Goal: Task Accomplishment & Management: Manage account settings

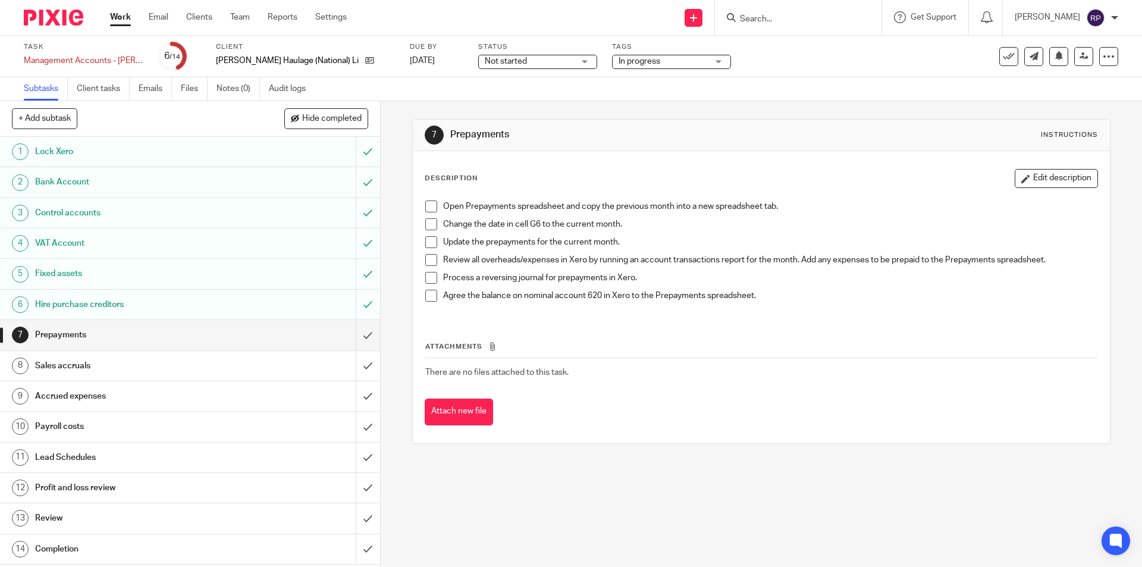
click at [782, 462] on div "7 Prepayments Instructions Description Edit description Open Prepayments spread…" at bounding box center [762, 334] width 762 height 466
click at [806, 25] on form at bounding box center [802, 17] width 127 height 15
click at [797, 14] on input "Search" at bounding box center [792, 19] width 107 height 11
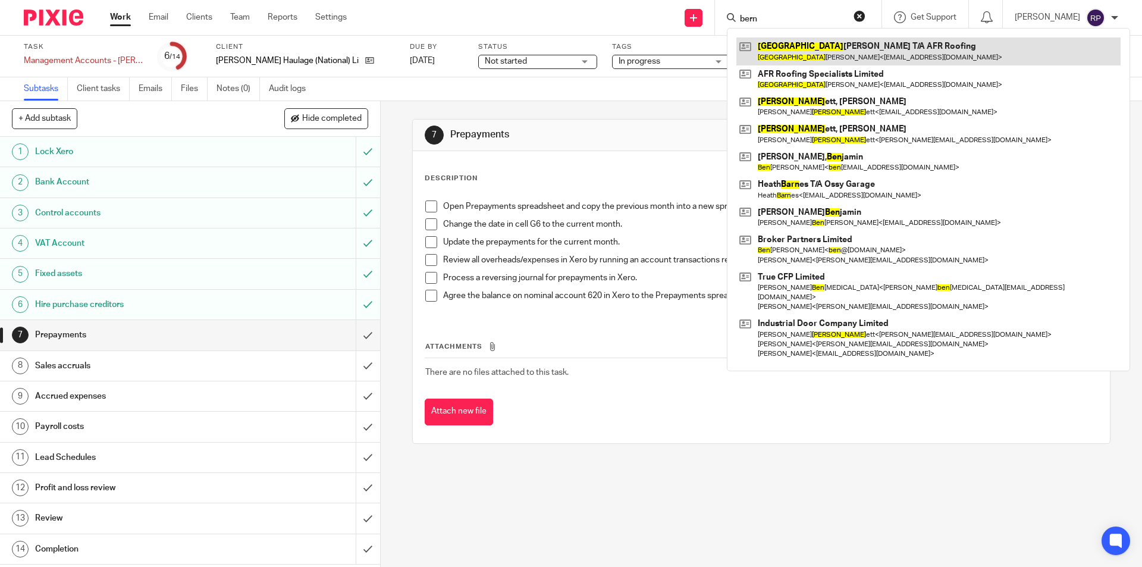
type input "bern"
click at [812, 54] on link at bounding box center [929, 50] width 384 height 27
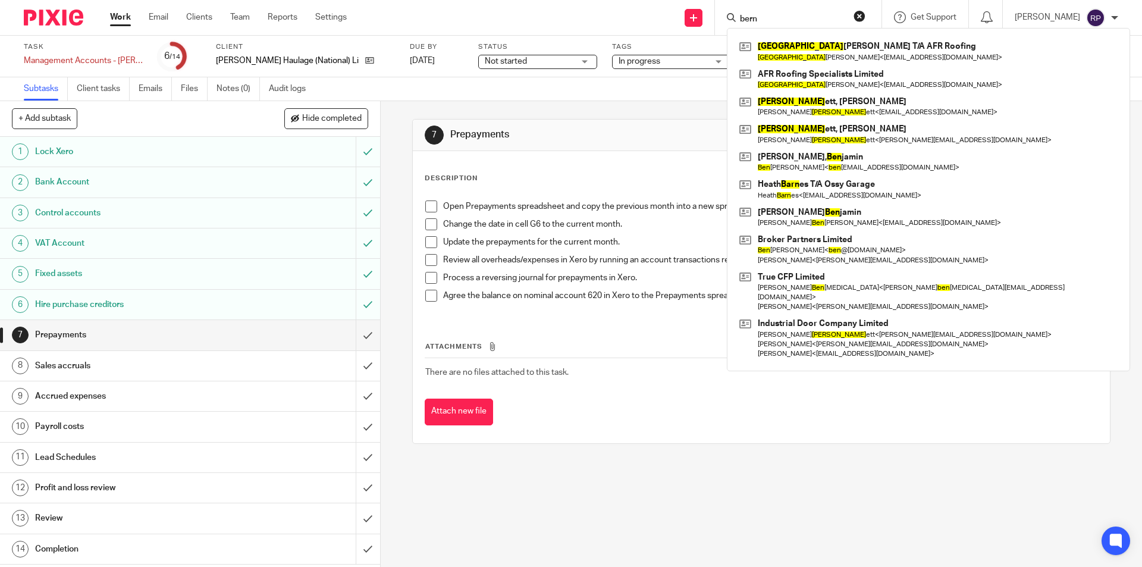
click at [519, 107] on div "7 Prepayments Instructions Description Edit description Open Prepayments spread…" at bounding box center [761, 281] width 698 height 361
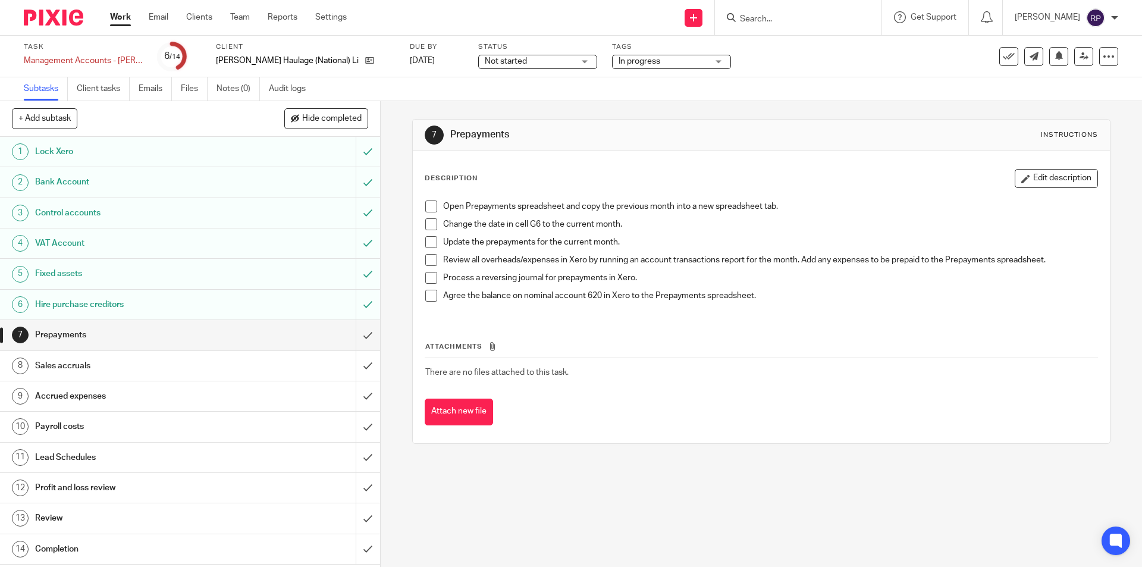
click at [419, 486] on div "7 Prepayments Instructions Description Edit description Open Prepayments spread…" at bounding box center [762, 334] width 762 height 466
click at [427, 212] on li "Open Prepayments spreadsheet and copy the previous month into a new spreadsheet…" at bounding box center [761, 210] width 672 height 18
click at [427, 205] on span at bounding box center [431, 207] width 12 height 12
click at [427, 226] on span at bounding box center [431, 224] width 12 height 12
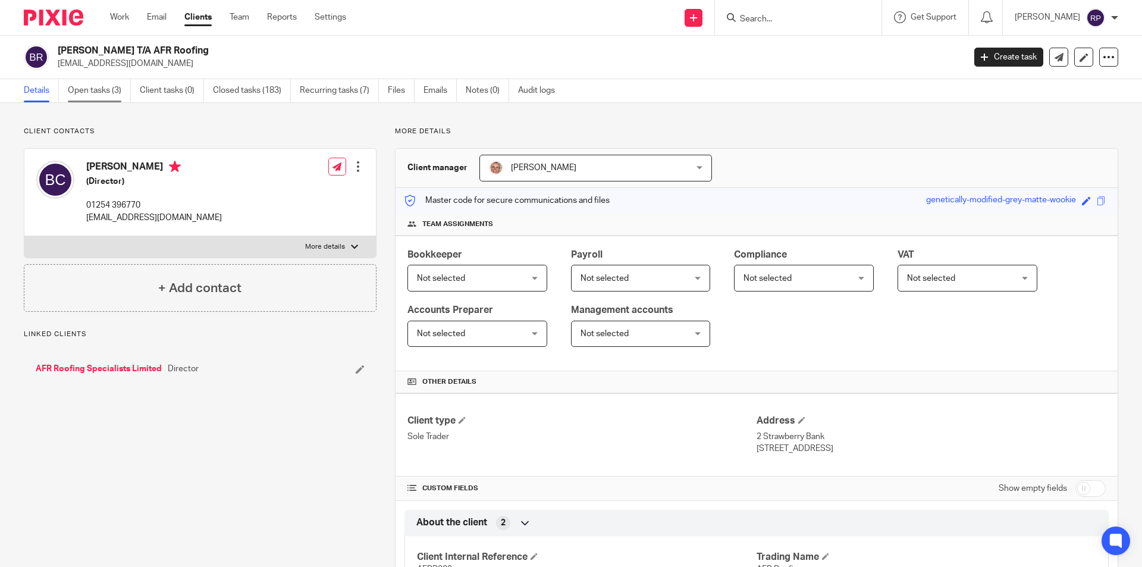
click at [109, 89] on link "Open tasks (3)" at bounding box center [99, 90] width 63 height 23
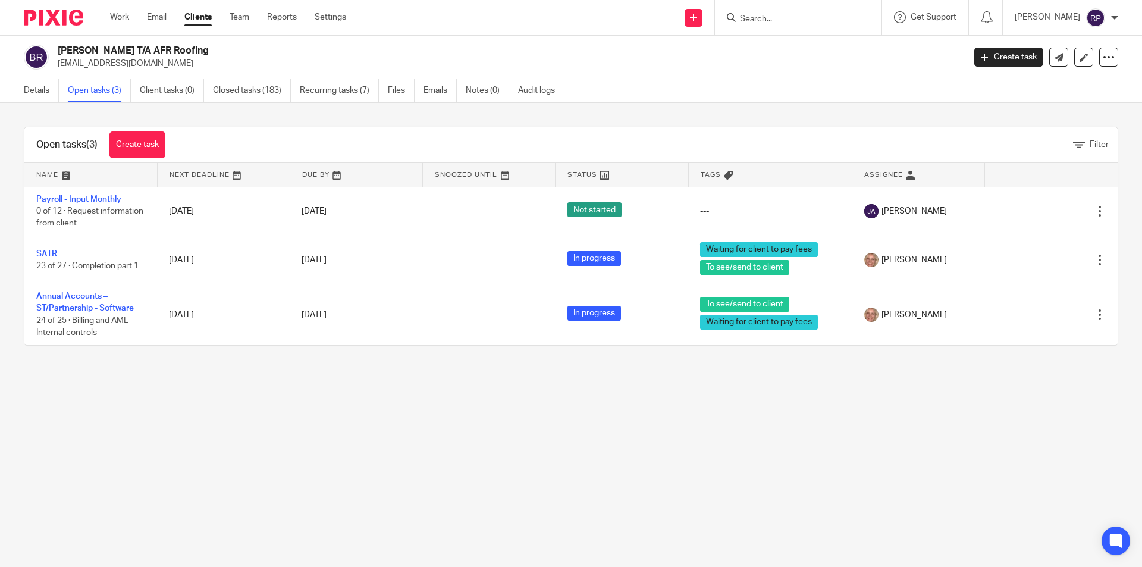
click at [822, 15] on input "Search" at bounding box center [792, 19] width 107 height 11
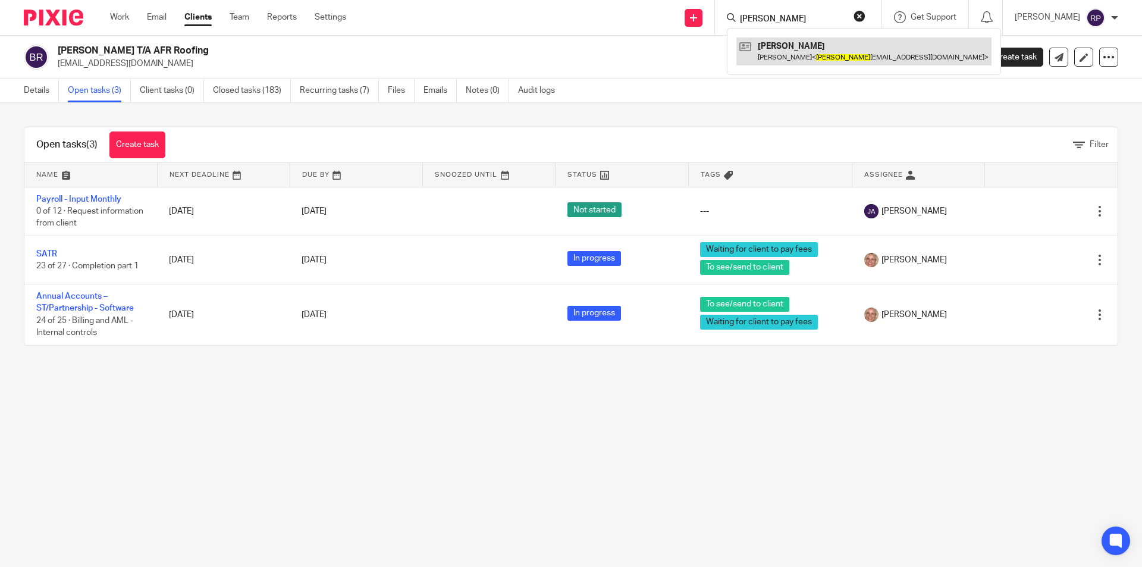
type input "jackie"
click at [827, 49] on link at bounding box center [864, 50] width 255 height 27
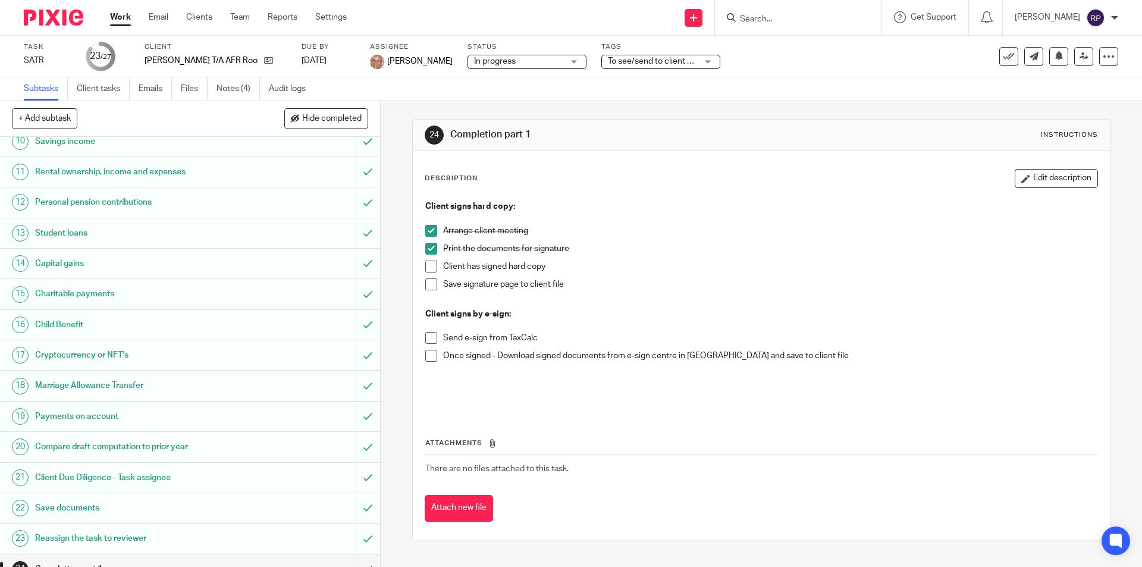
scroll to position [407, 0]
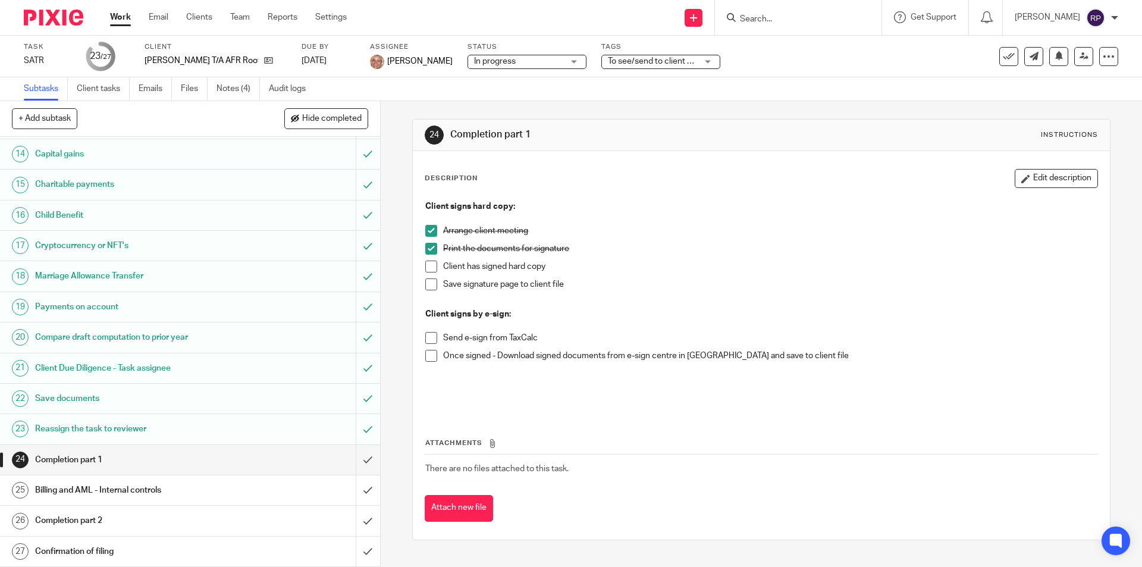
click at [428, 265] on span at bounding box center [431, 267] width 12 height 12
click at [425, 284] on span at bounding box center [431, 284] width 12 height 12
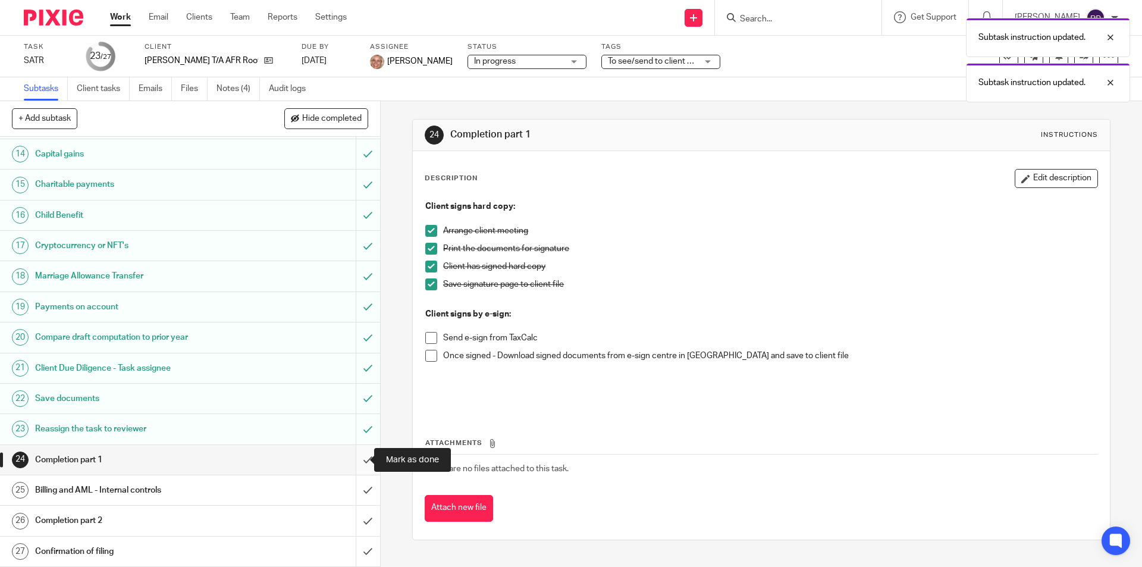
click at [358, 452] on input "submit" at bounding box center [190, 460] width 380 height 30
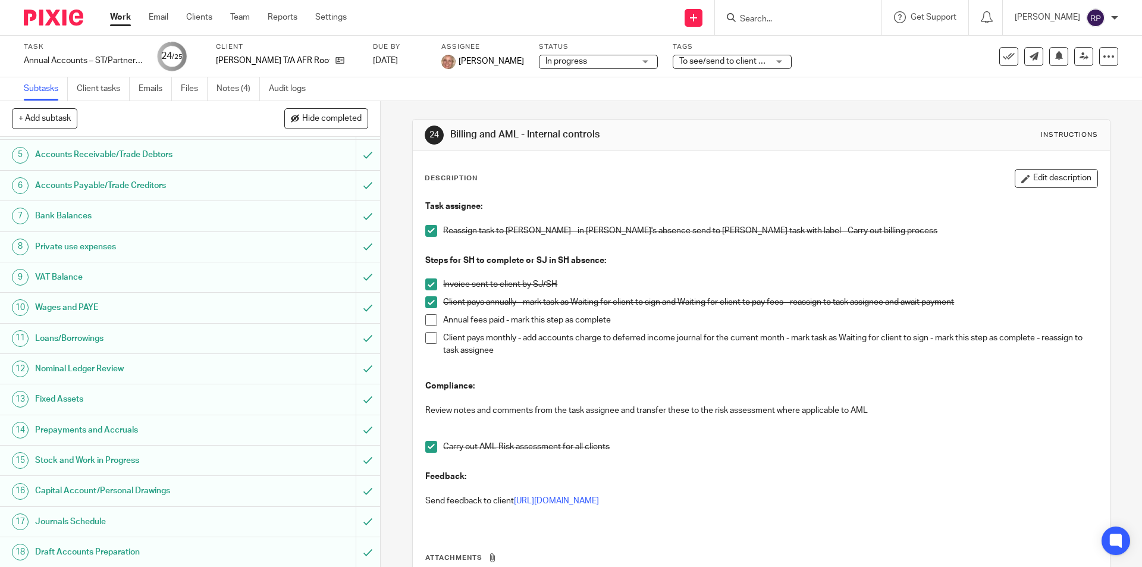
scroll to position [334, 0]
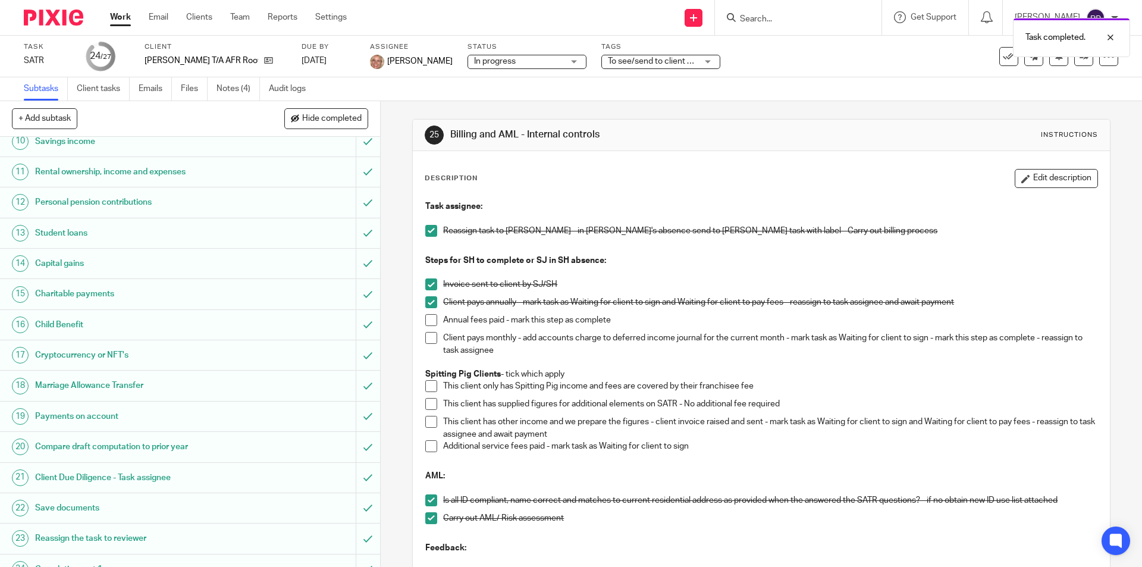
scroll to position [407, 0]
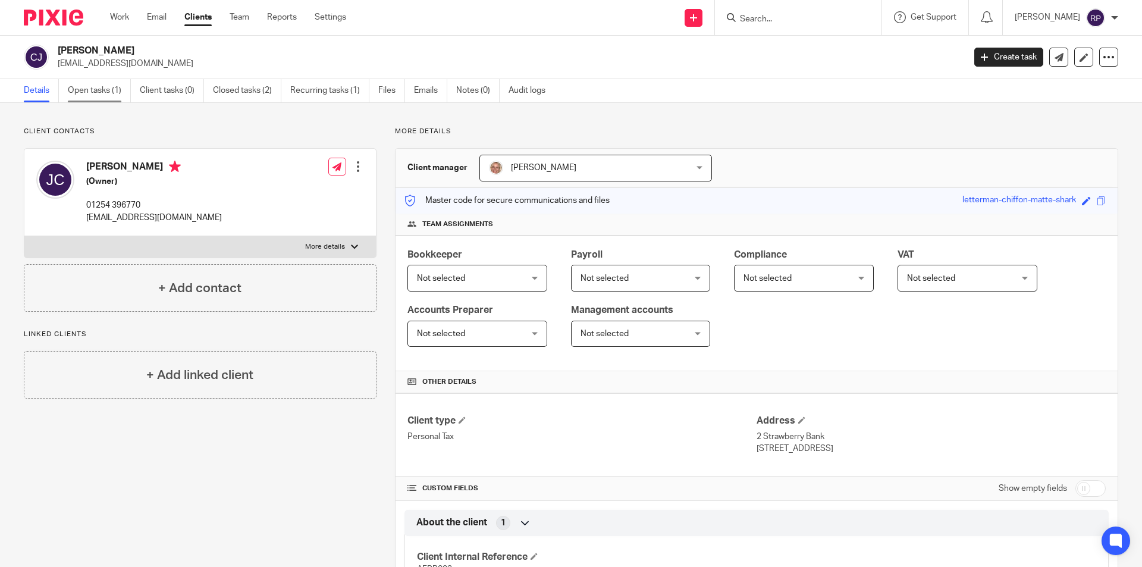
click at [90, 81] on link "Open tasks (1)" at bounding box center [99, 90] width 63 height 23
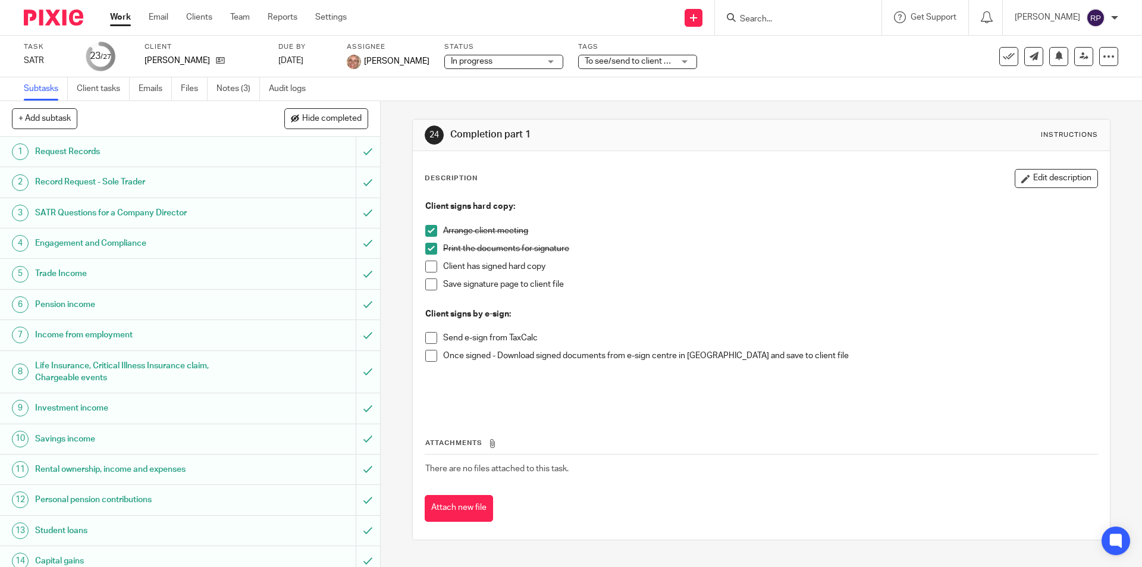
click at [425, 262] on span at bounding box center [431, 267] width 12 height 12
click at [430, 284] on span at bounding box center [431, 284] width 12 height 12
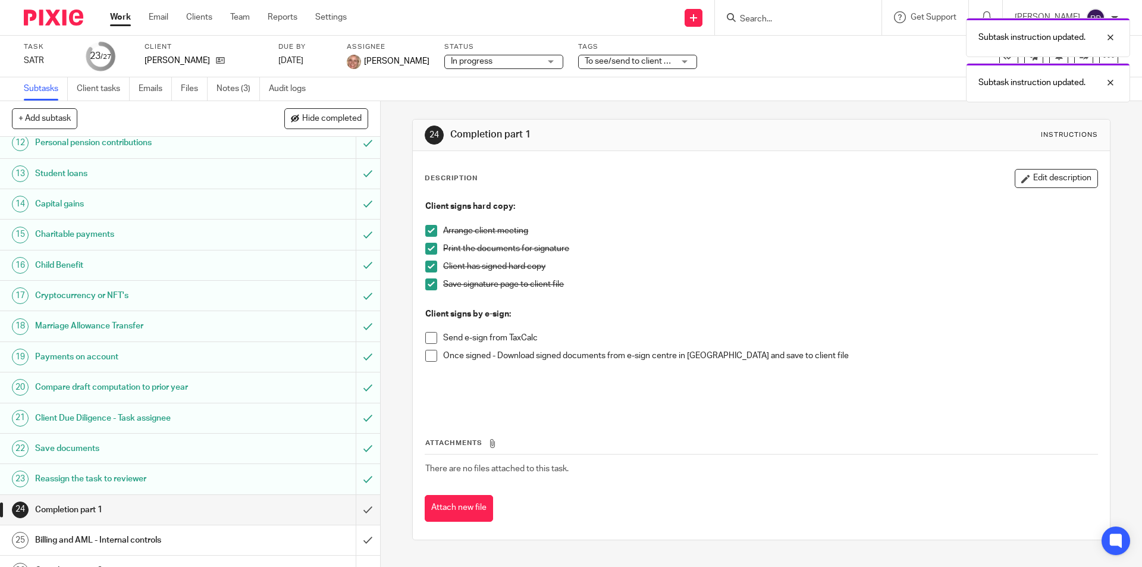
scroll to position [407, 0]
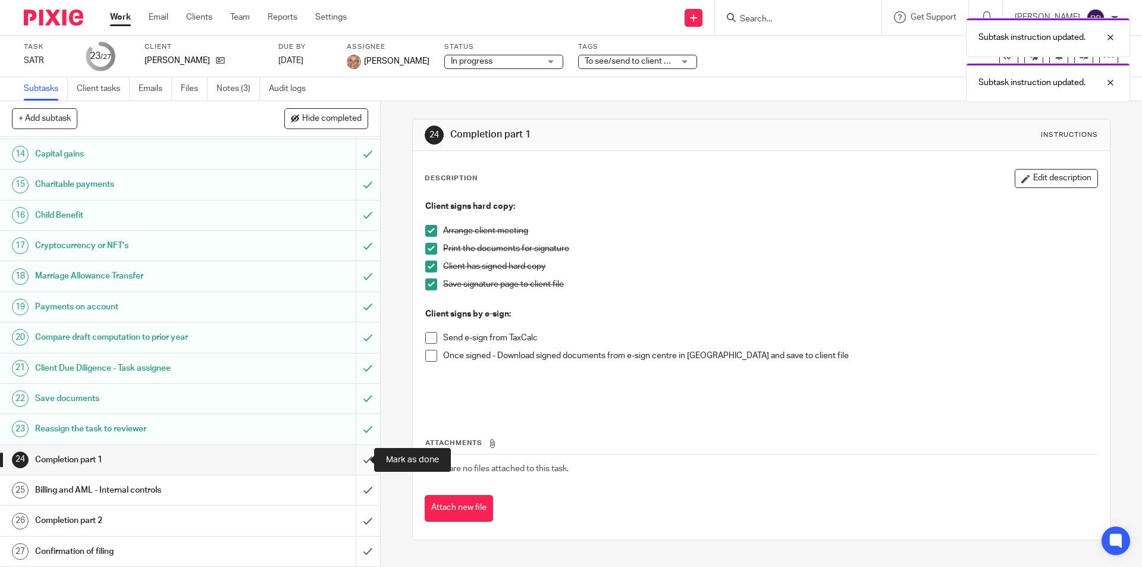
click at [353, 452] on input "submit" at bounding box center [190, 460] width 380 height 30
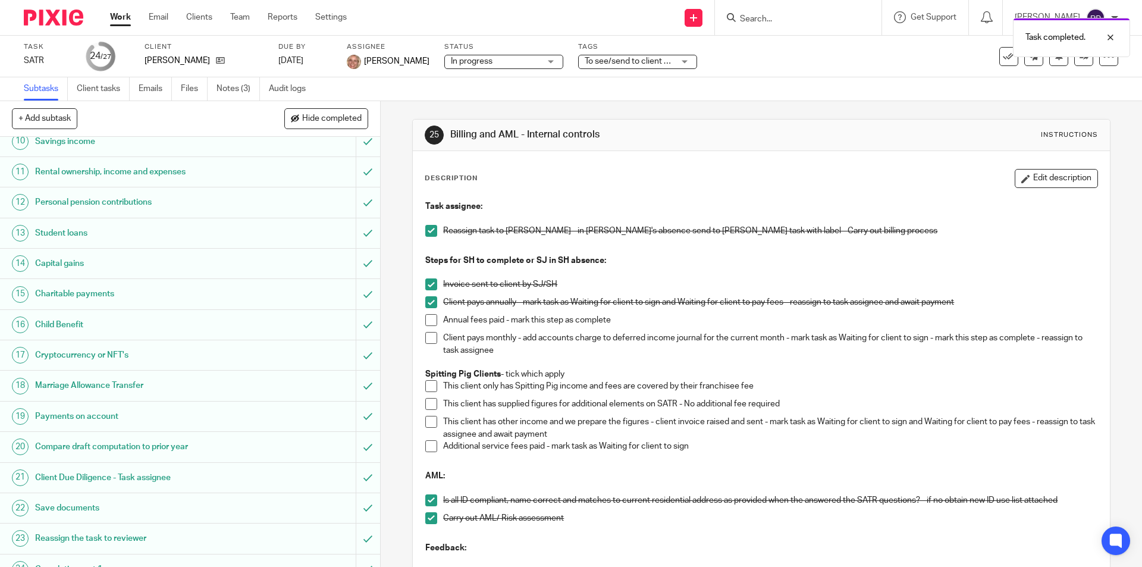
scroll to position [407, 0]
